Goal: Task Accomplishment & Management: Use online tool/utility

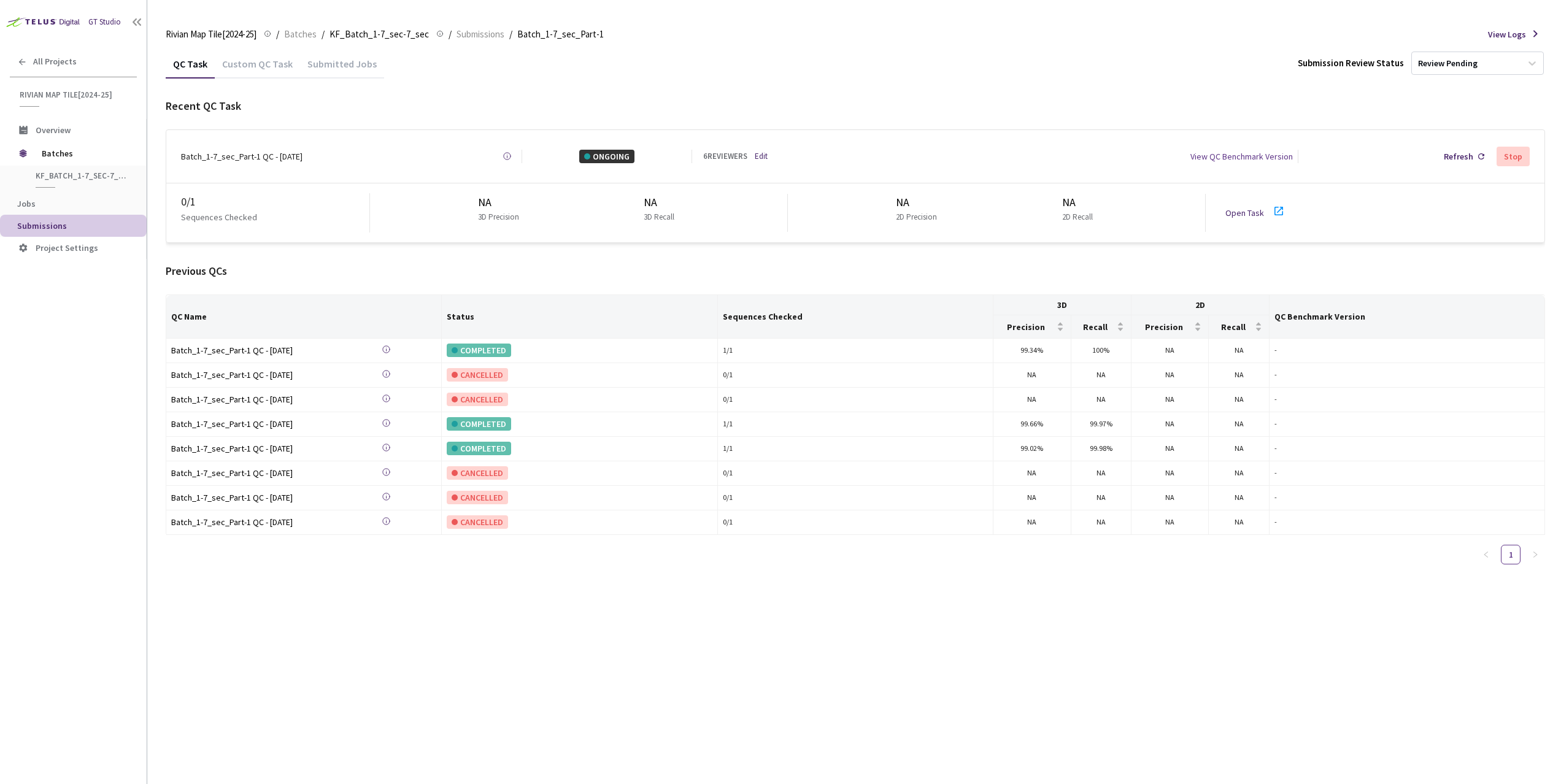
click at [596, 250] on div "Recent QC Task Batch_1-7_sec_Part-1 QC - [DATE] Created at [DATE] 2:14 PM GMT+2…" at bounding box center [855, 335] width 1379 height 477
click at [1267, 206] on div "Open Task" at bounding box center [1248, 213] width 46 height 14
click at [1275, 208] on icon at bounding box center [1278, 211] width 15 height 15
click at [1280, 206] on icon at bounding box center [1278, 211] width 15 height 15
